Goal: Check status: Check status

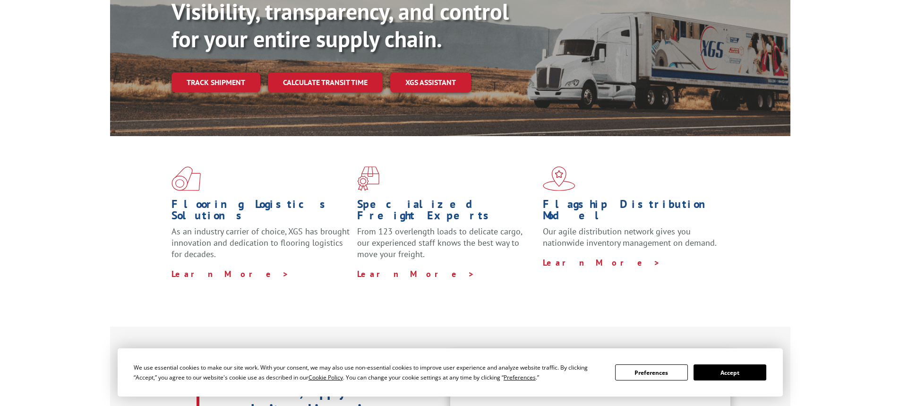
scroll to position [82, 0]
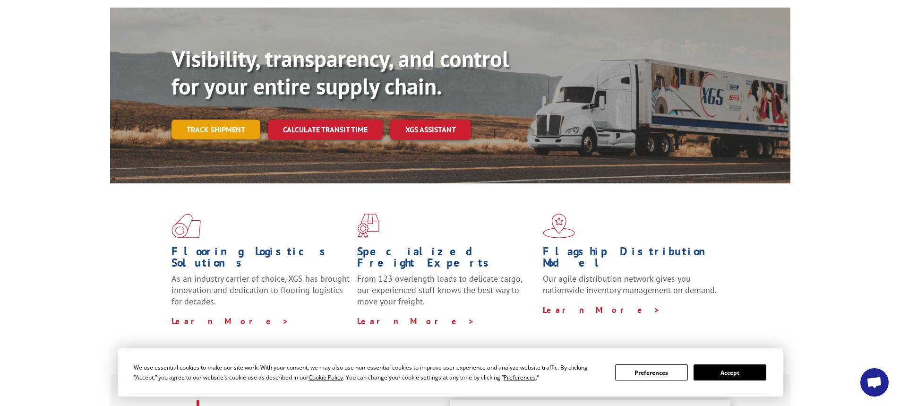
click at [207, 120] on link "Track shipment" at bounding box center [216, 130] width 89 height 20
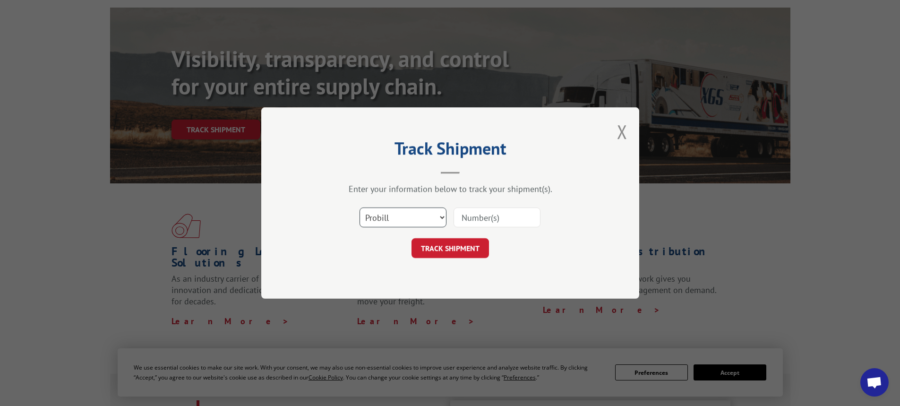
click at [415, 217] on select "Select category... Probill BOL PO" at bounding box center [403, 218] width 87 height 20
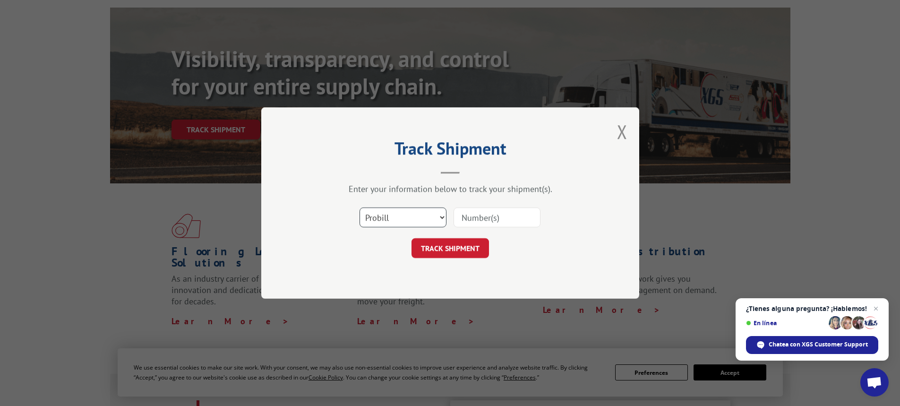
click at [360, 208] on select "Select category... Probill BOL PO" at bounding box center [403, 218] width 87 height 20
click at [486, 210] on input at bounding box center [497, 218] width 87 height 20
paste input "YKD499ABKMP9ZTY"
type input "YKD499ABKMP9ZTY"
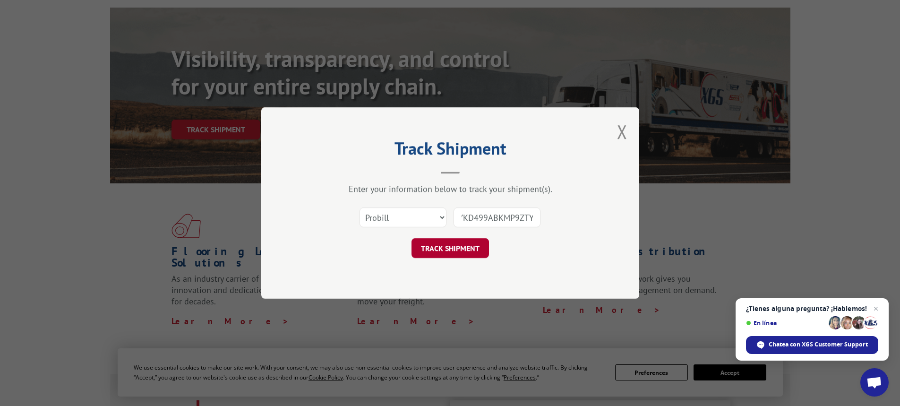
scroll to position [0, 0]
click at [473, 242] on button "TRACK SHIPMENT" at bounding box center [451, 248] width 78 height 20
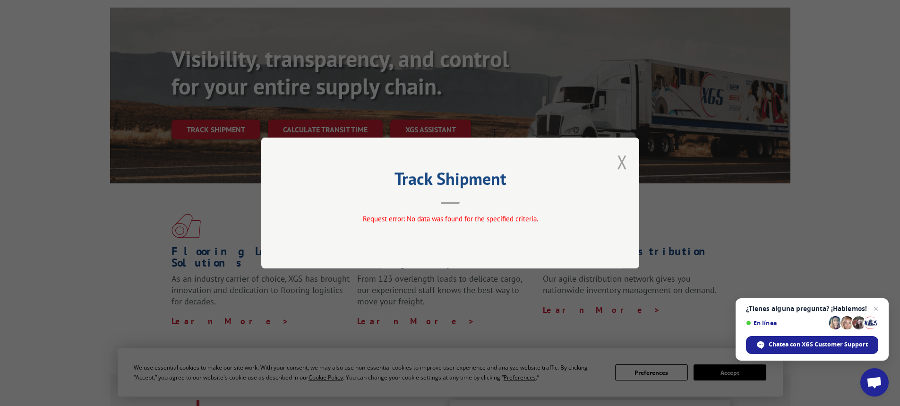
click at [622, 160] on button "Close modal" at bounding box center [622, 161] width 10 height 25
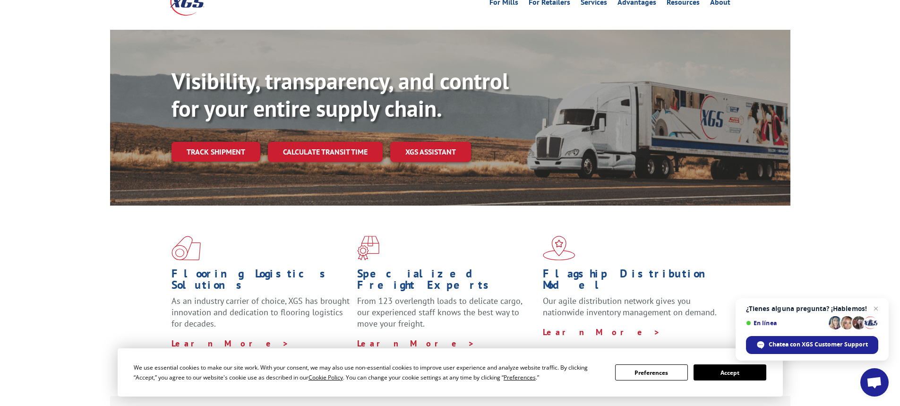
scroll to position [47, 0]
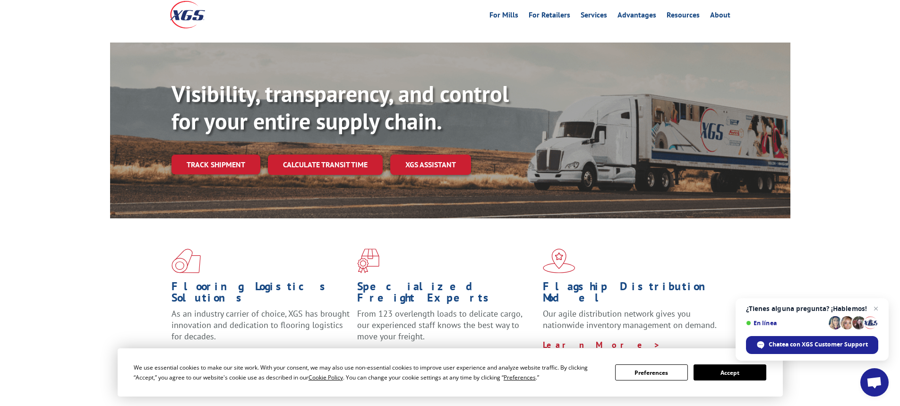
click at [219, 133] on div "Visibility, transparency, and control for your entire supply chain. Track shipm…" at bounding box center [481, 146] width 619 height 132
click at [219, 155] on link "Track shipment" at bounding box center [216, 165] width 89 height 20
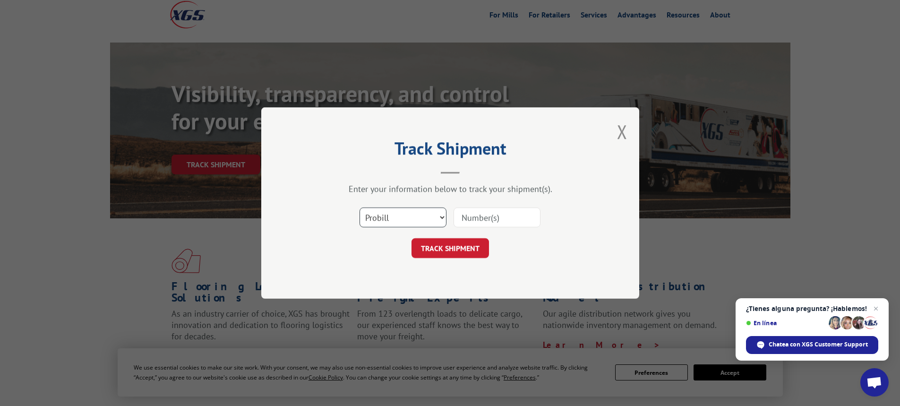
click at [397, 208] on select "Select category... Probill BOL PO" at bounding box center [403, 218] width 87 height 20
select select "bol"
click at [360, 208] on select "Select category... Probill BOL PO" at bounding box center [403, 218] width 87 height 20
click at [463, 220] on input at bounding box center [497, 218] width 87 height 20
paste input "YKD499ABKMP9ZTY"
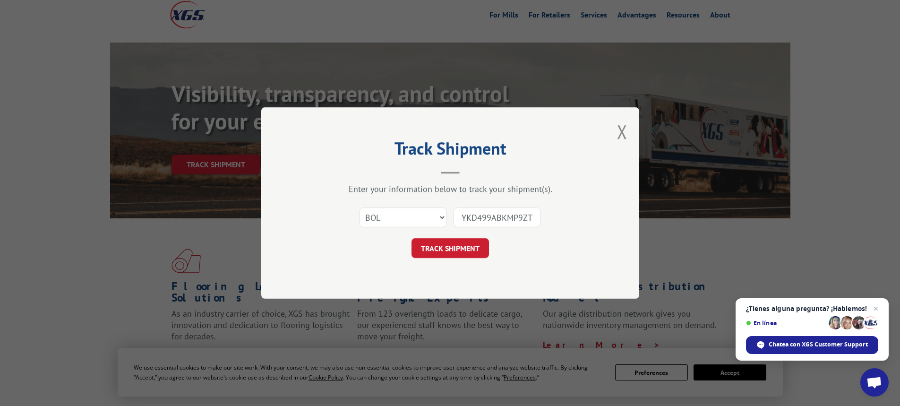
scroll to position [0, 3]
type input "YKD499ABKMP9ZTY"
click at [462, 245] on button "TRACK SHIPMENT" at bounding box center [451, 248] width 78 height 20
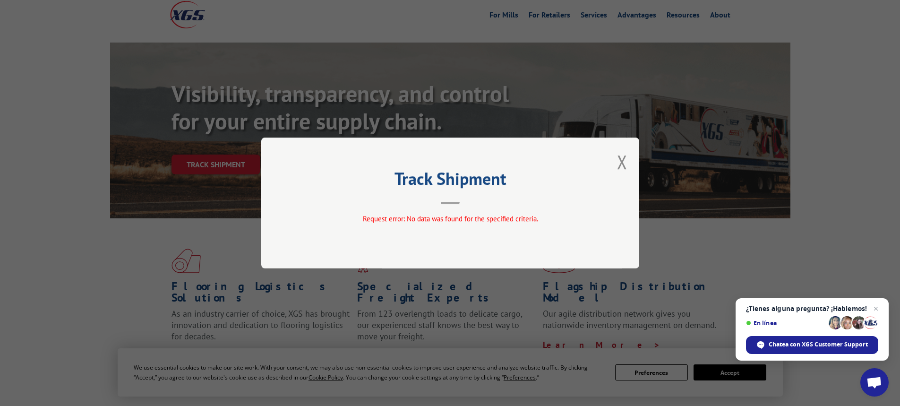
click at [615, 163] on div "Track Shipment Request error: No data was found for the specified criteria." at bounding box center [450, 203] width 378 height 131
click at [620, 163] on button "Close modal" at bounding box center [622, 161] width 10 height 25
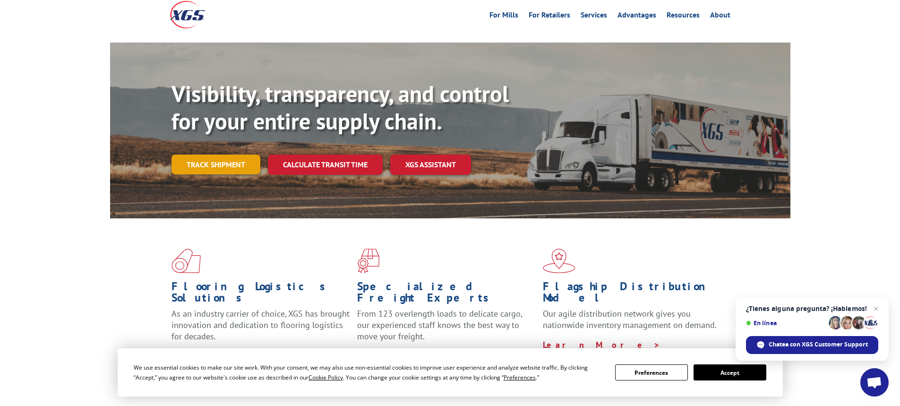
click at [212, 155] on link "Track shipment" at bounding box center [216, 165] width 89 height 20
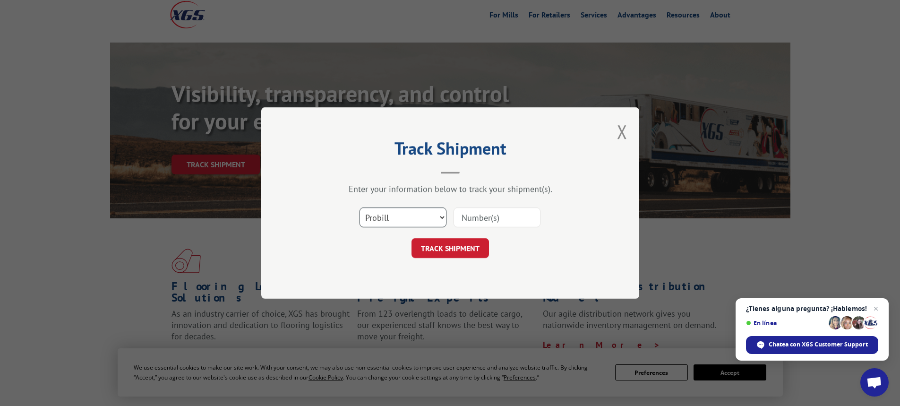
click at [435, 216] on select "Select category... Probill BOL PO" at bounding box center [403, 218] width 87 height 20
select select "po"
click at [360, 208] on select "Select category... Probill BOL PO" at bounding box center [403, 218] width 87 height 20
click at [494, 219] on input at bounding box center [497, 218] width 87 height 20
type input "PO1296743"
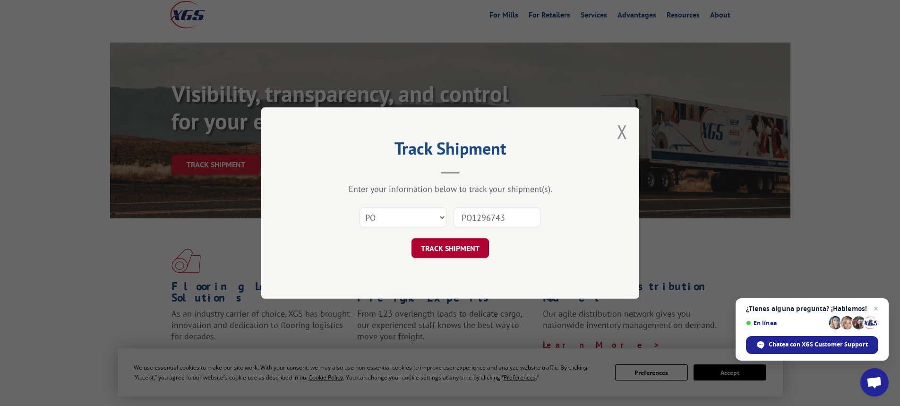
click at [459, 245] on button "TRACK SHIPMENT" at bounding box center [451, 248] width 78 height 20
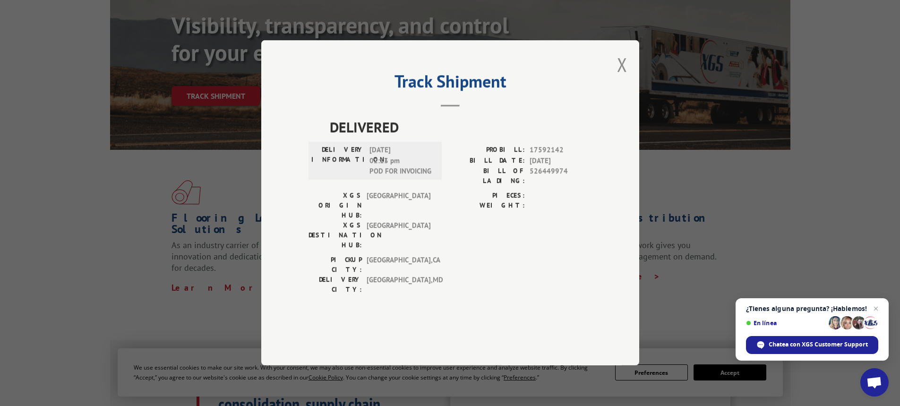
scroll to position [95, 0]
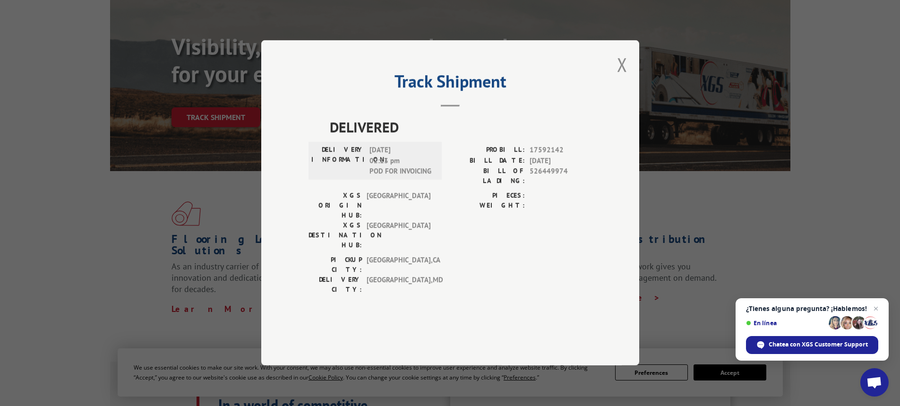
click at [119, 169] on div "Track Shipment DELIVERED DELIVERY INFORMATION: 08/29/2025 02:13 pm POD FOR INVO…" at bounding box center [450, 203] width 900 height 406
click at [126, 170] on div "Track Shipment DELIVERED DELIVERY INFORMATION: 08/29/2025 02:13 pm POD FOR INVO…" at bounding box center [450, 203] width 900 height 406
click at [627, 77] on button "Close modal" at bounding box center [622, 64] width 10 height 25
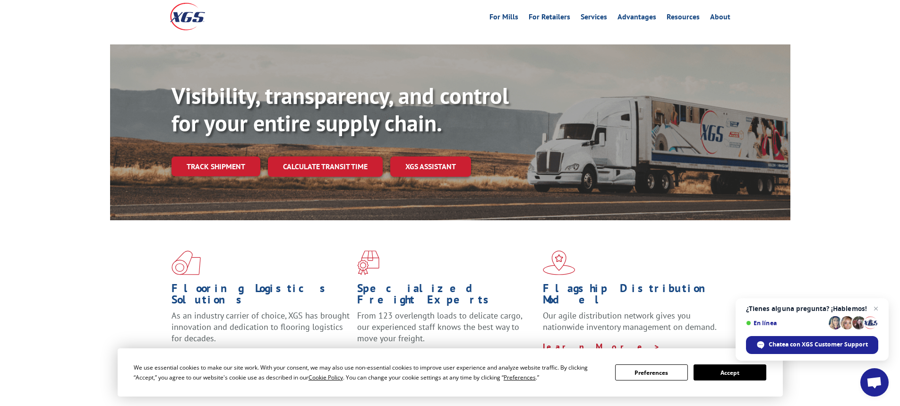
scroll to position [0, 0]
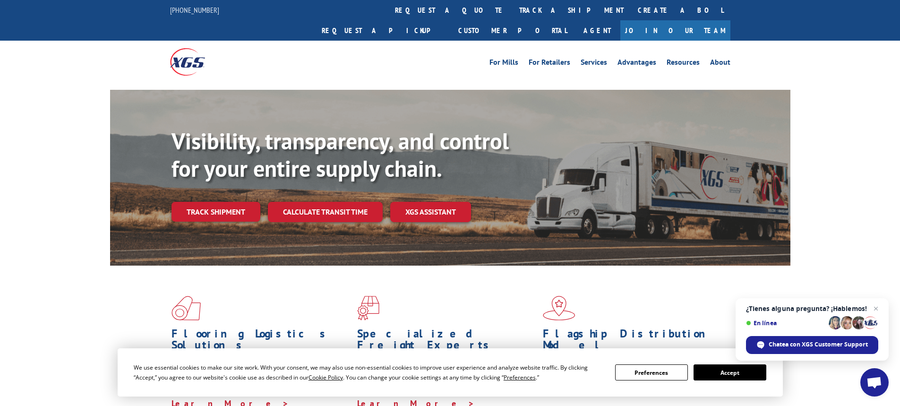
click at [182, 48] on img at bounding box center [187, 61] width 35 height 27
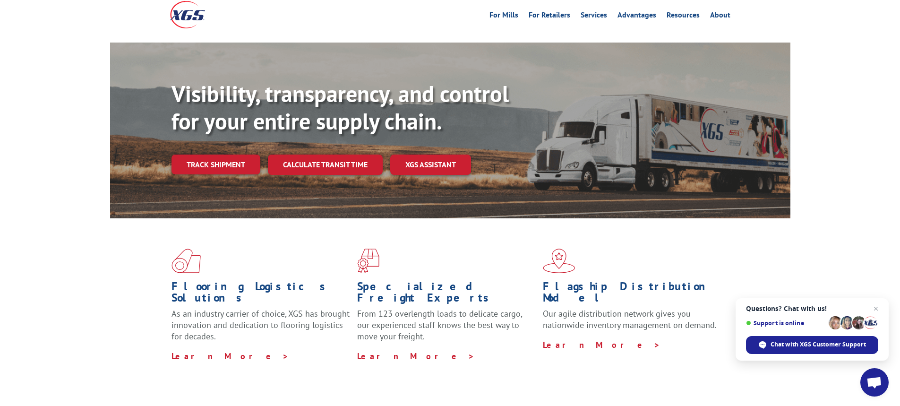
scroll to position [82, 0]
